Goal: Transaction & Acquisition: Purchase product/service

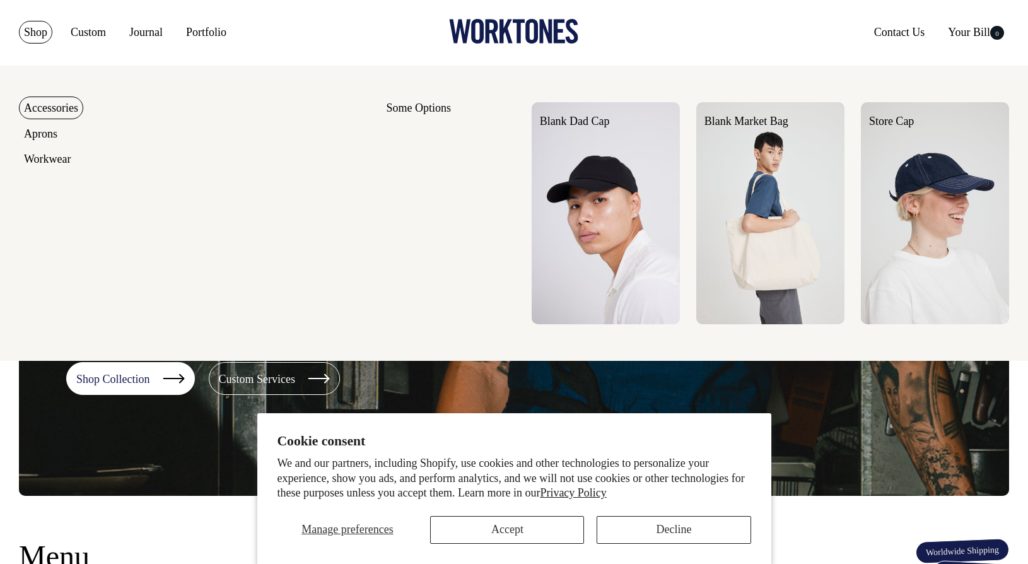
click at [40, 32] on link "Shop" at bounding box center [35, 32] width 33 height 23
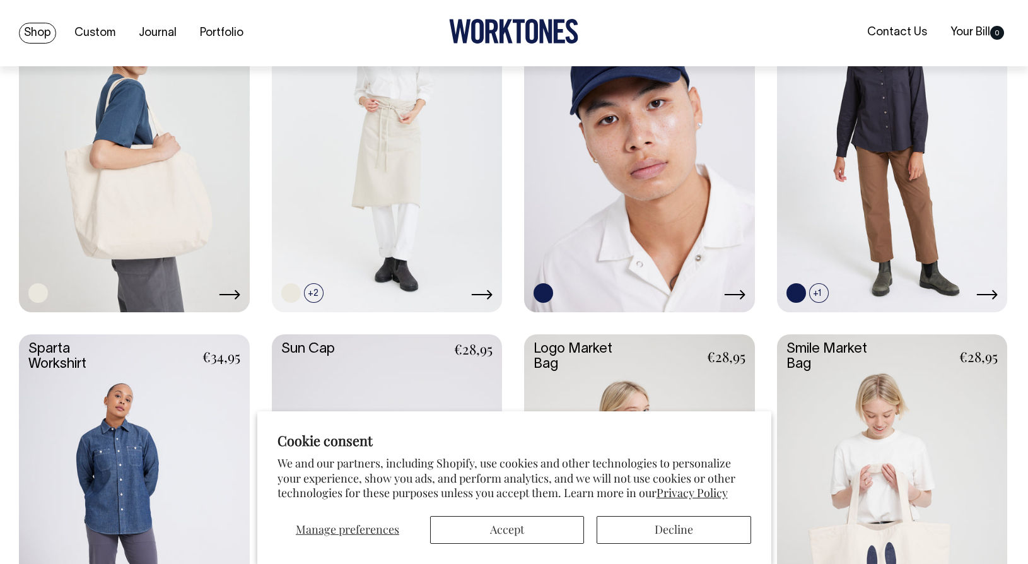
scroll to position [1878, 0]
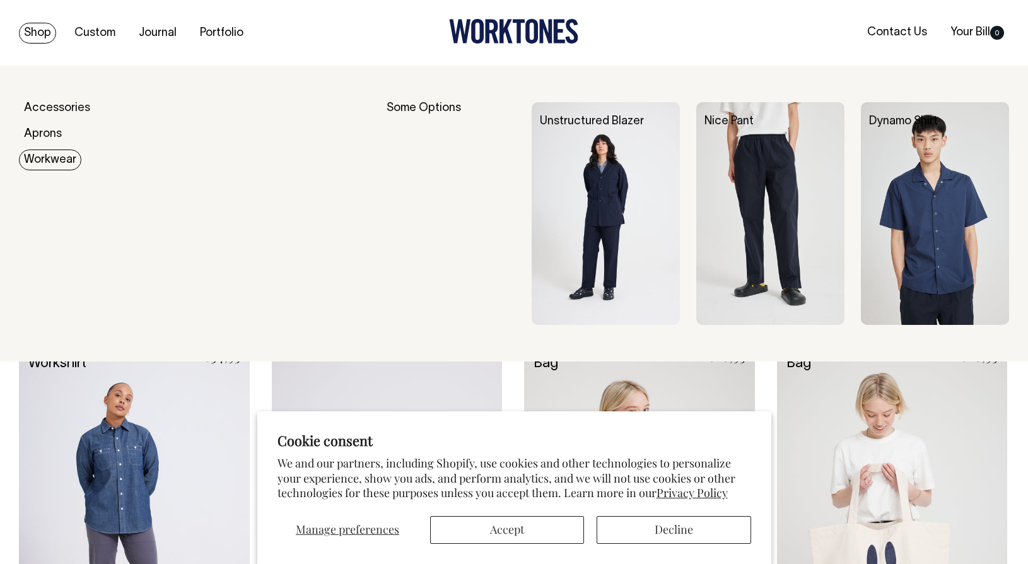
click at [50, 161] on link "Workwear" at bounding box center [50, 159] width 62 height 21
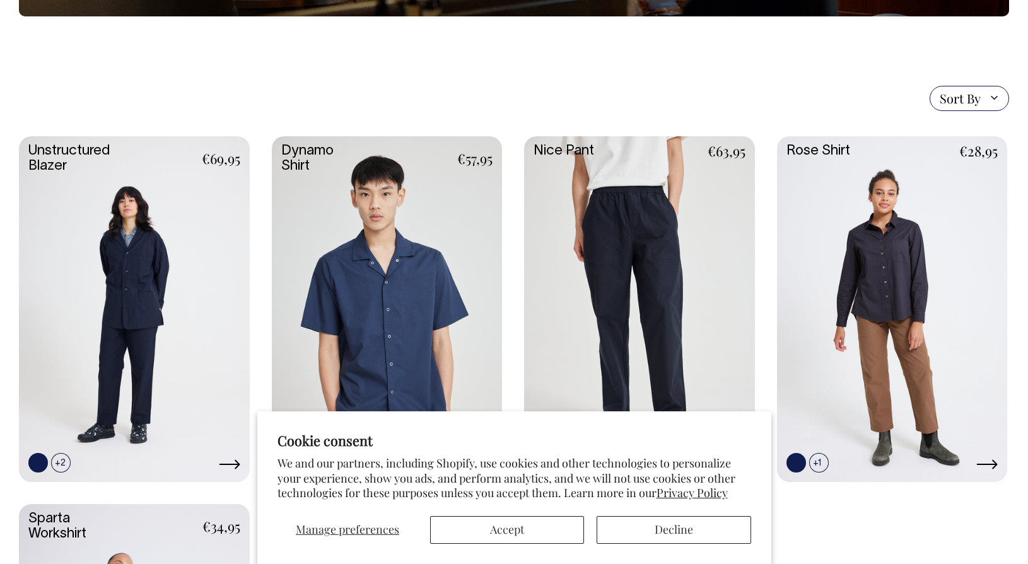
scroll to position [286, 0]
